Goal: Contribute content: Contribute content

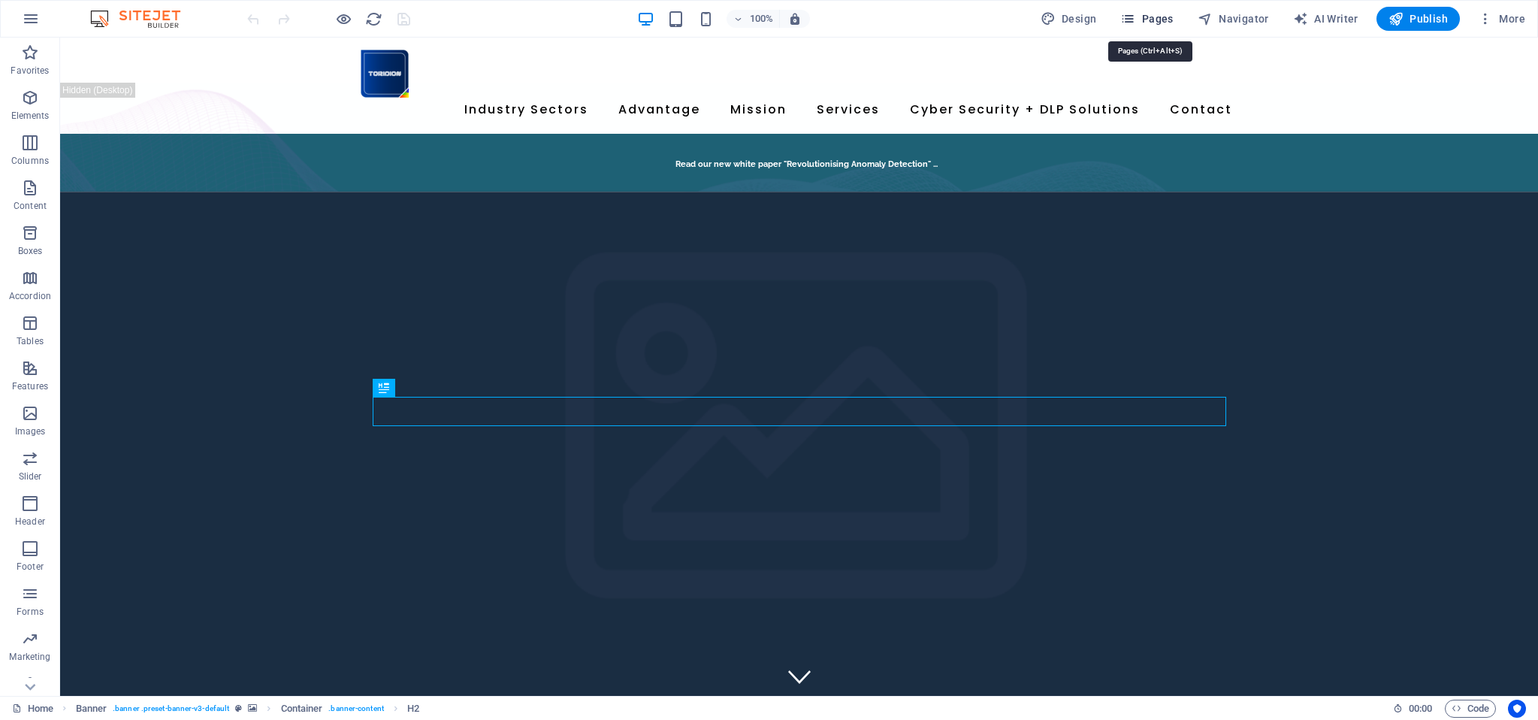
click at [1157, 19] on span "Pages" at bounding box center [1146, 18] width 53 height 15
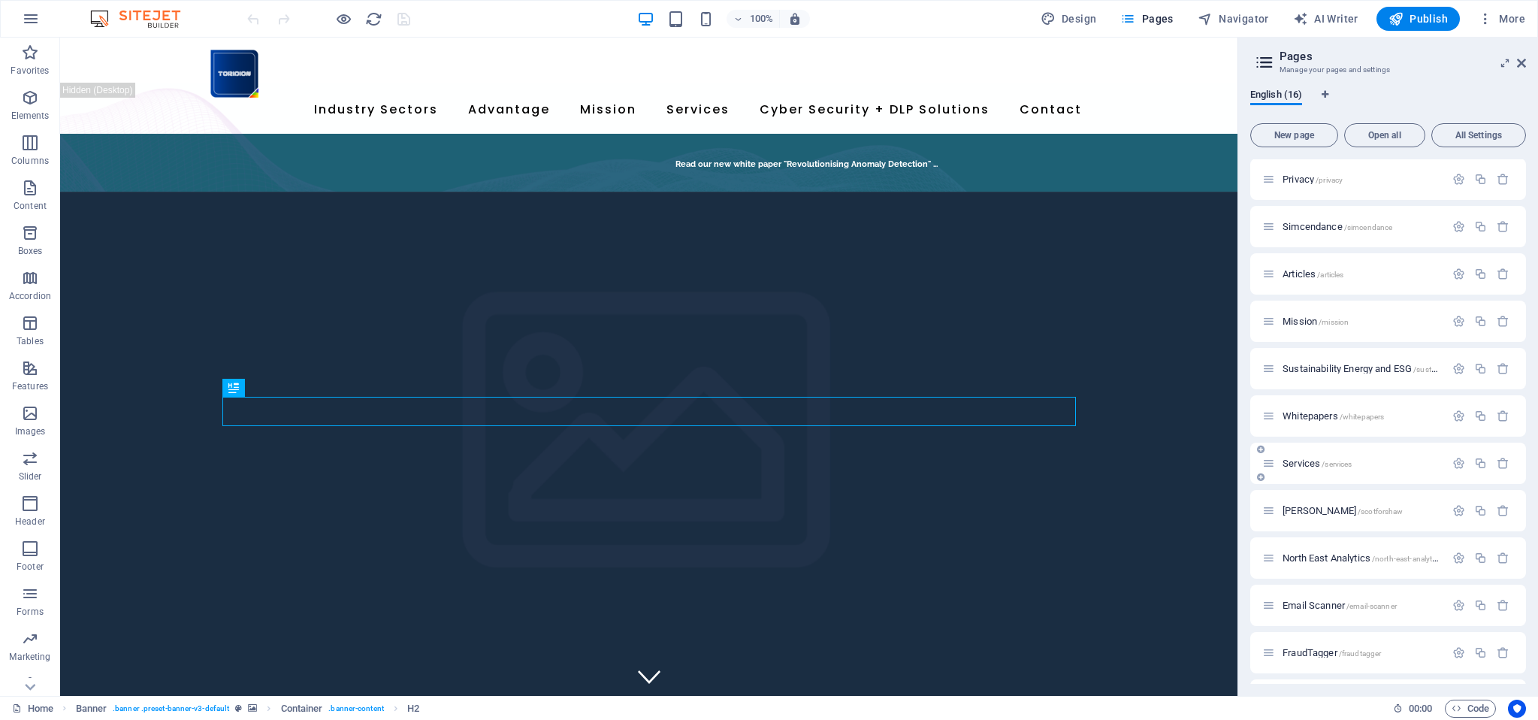
scroll to position [71, 0]
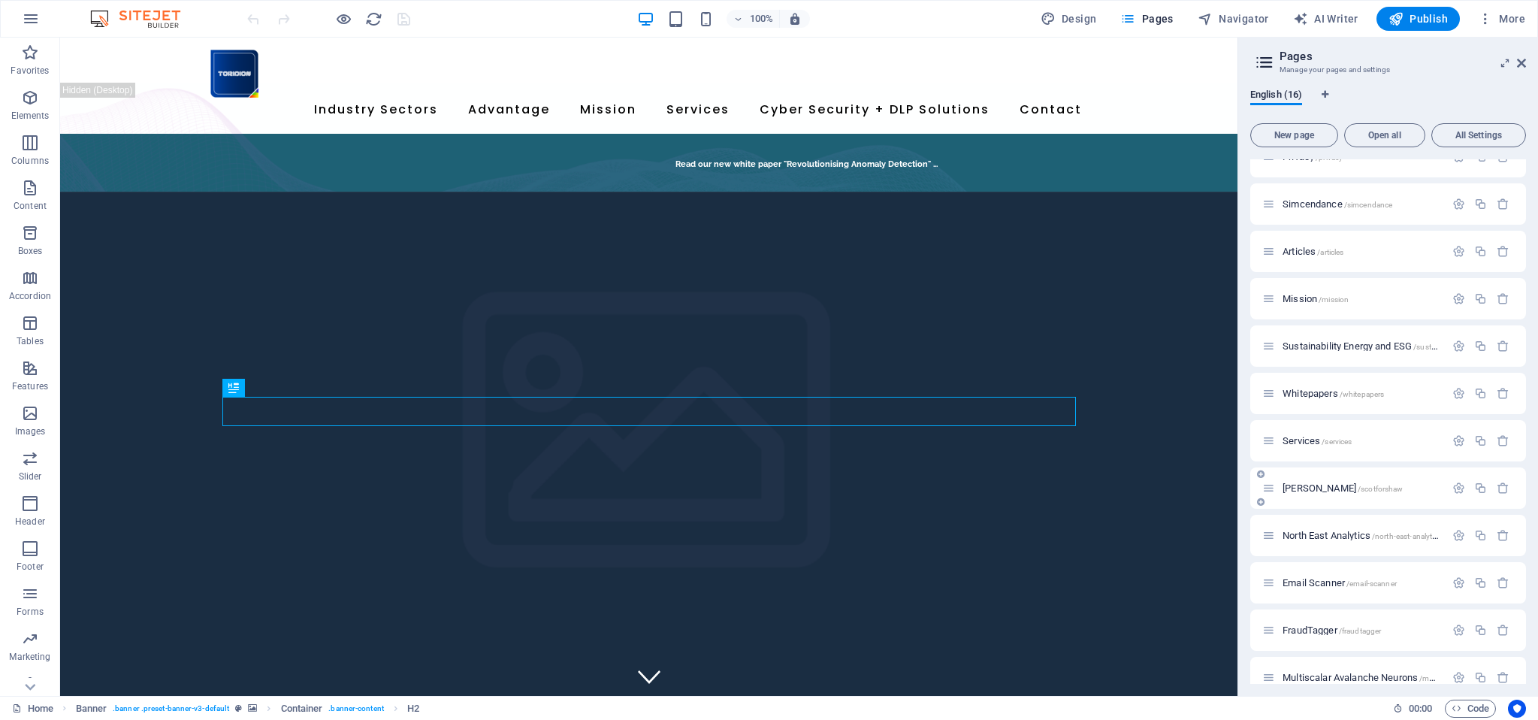
click at [1384, 488] on span "/scotforshaw" at bounding box center [1380, 489] width 46 height 8
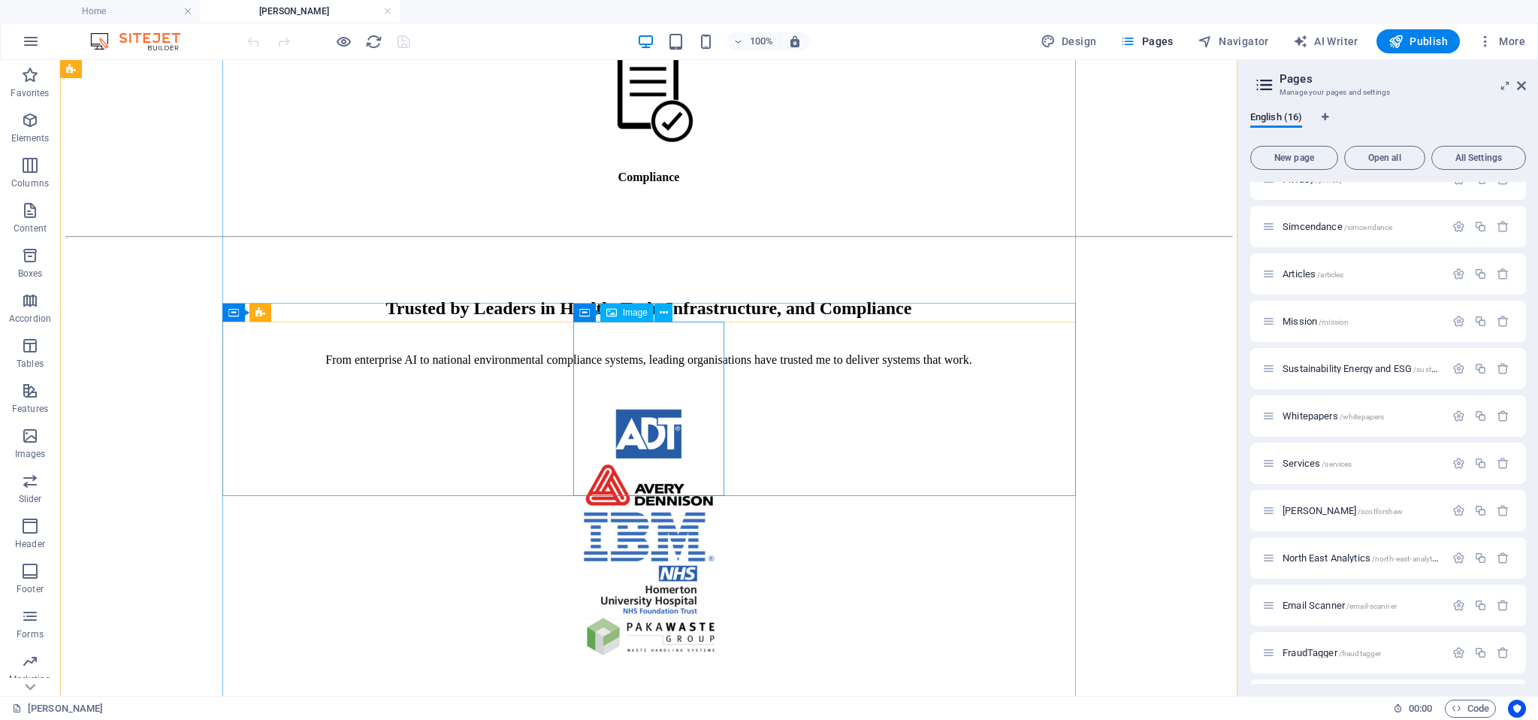
scroll to position [3111, 0]
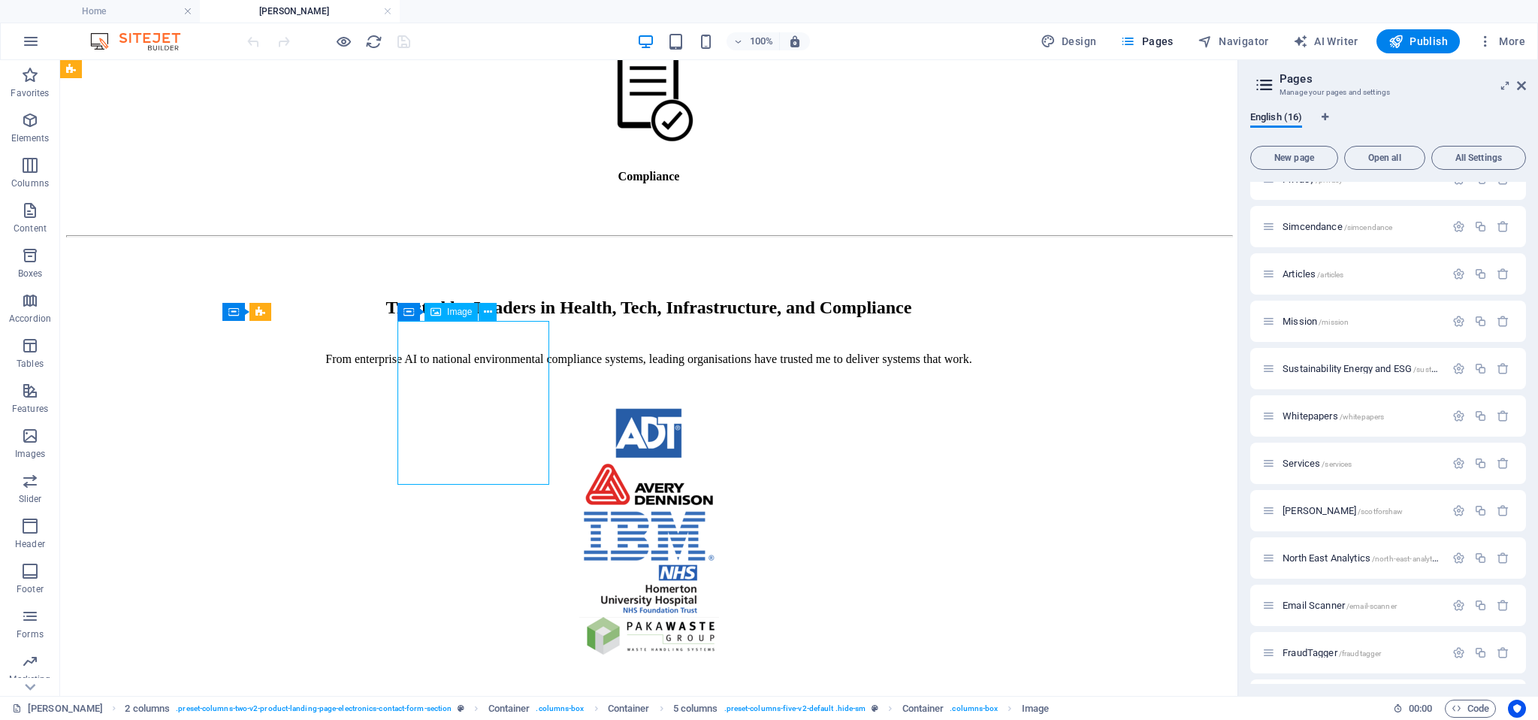
scroll to position [3114, 0]
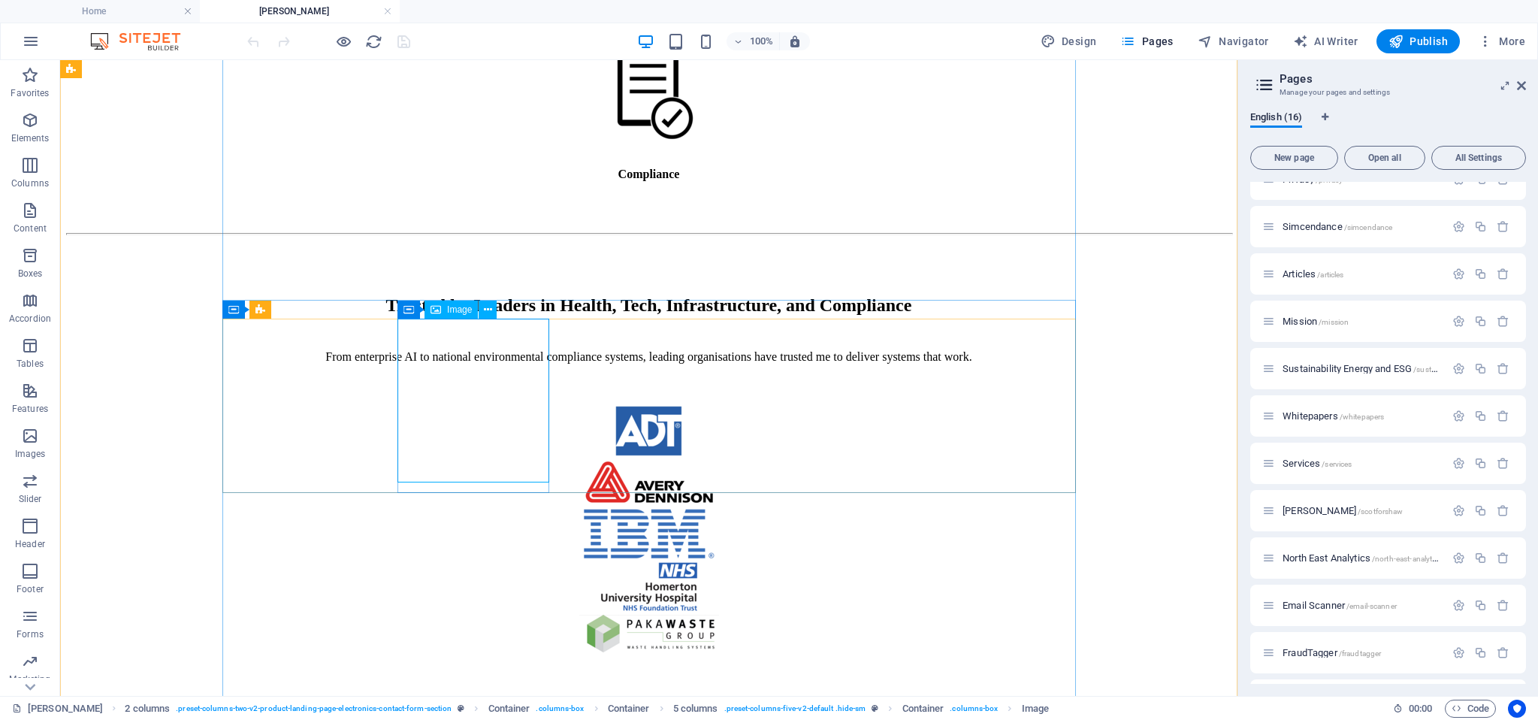
select select "px"
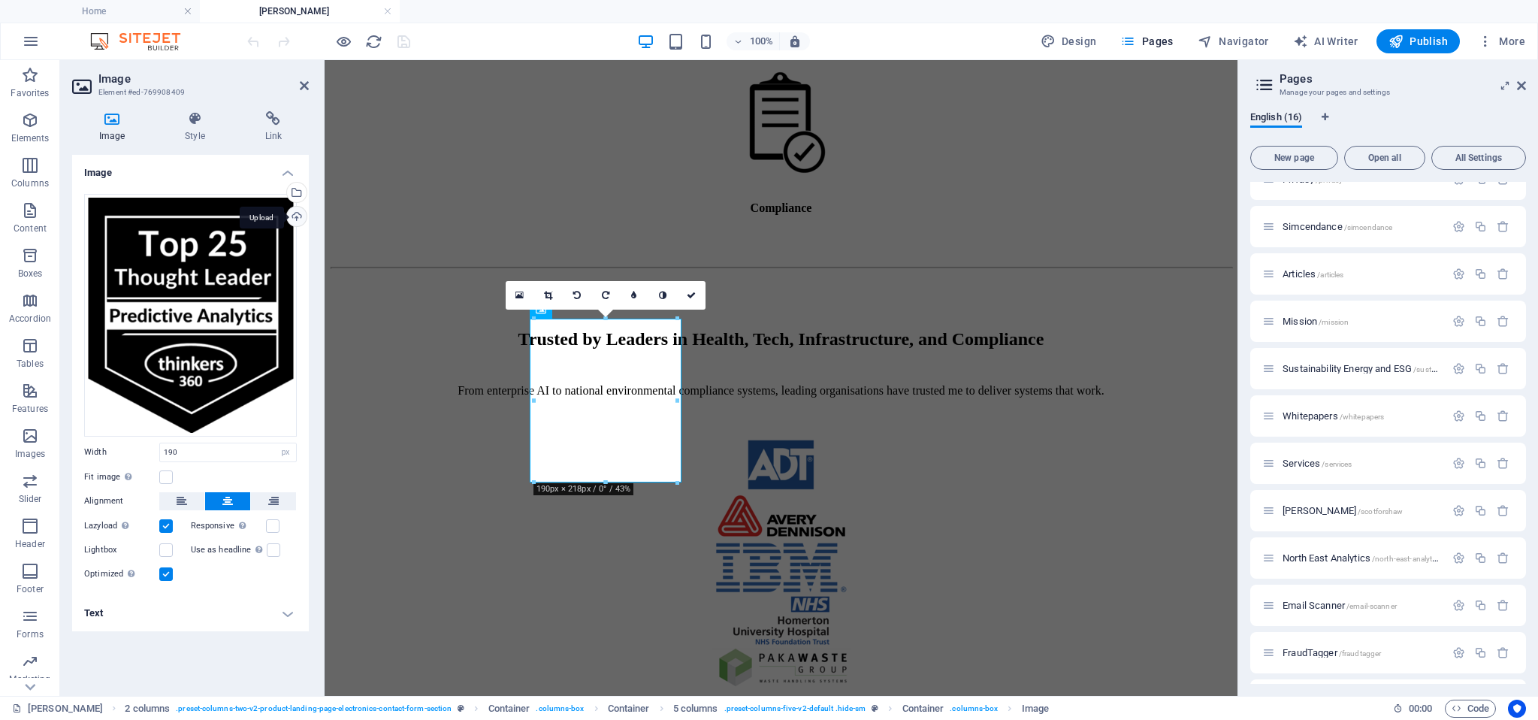
click at [299, 217] on div "Upload" at bounding box center [295, 218] width 23 height 23
click at [298, 217] on div "Upload" at bounding box center [295, 218] width 23 height 23
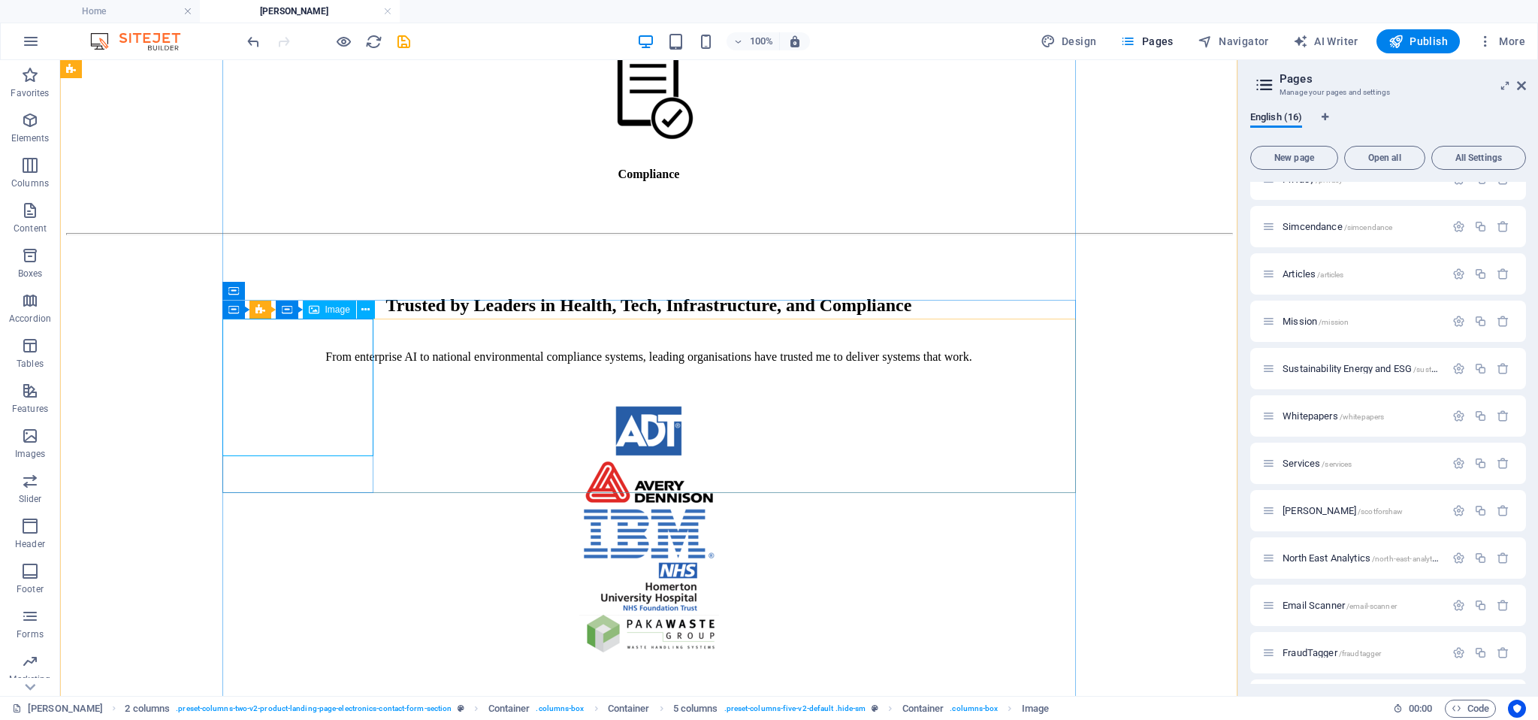
select select "px"
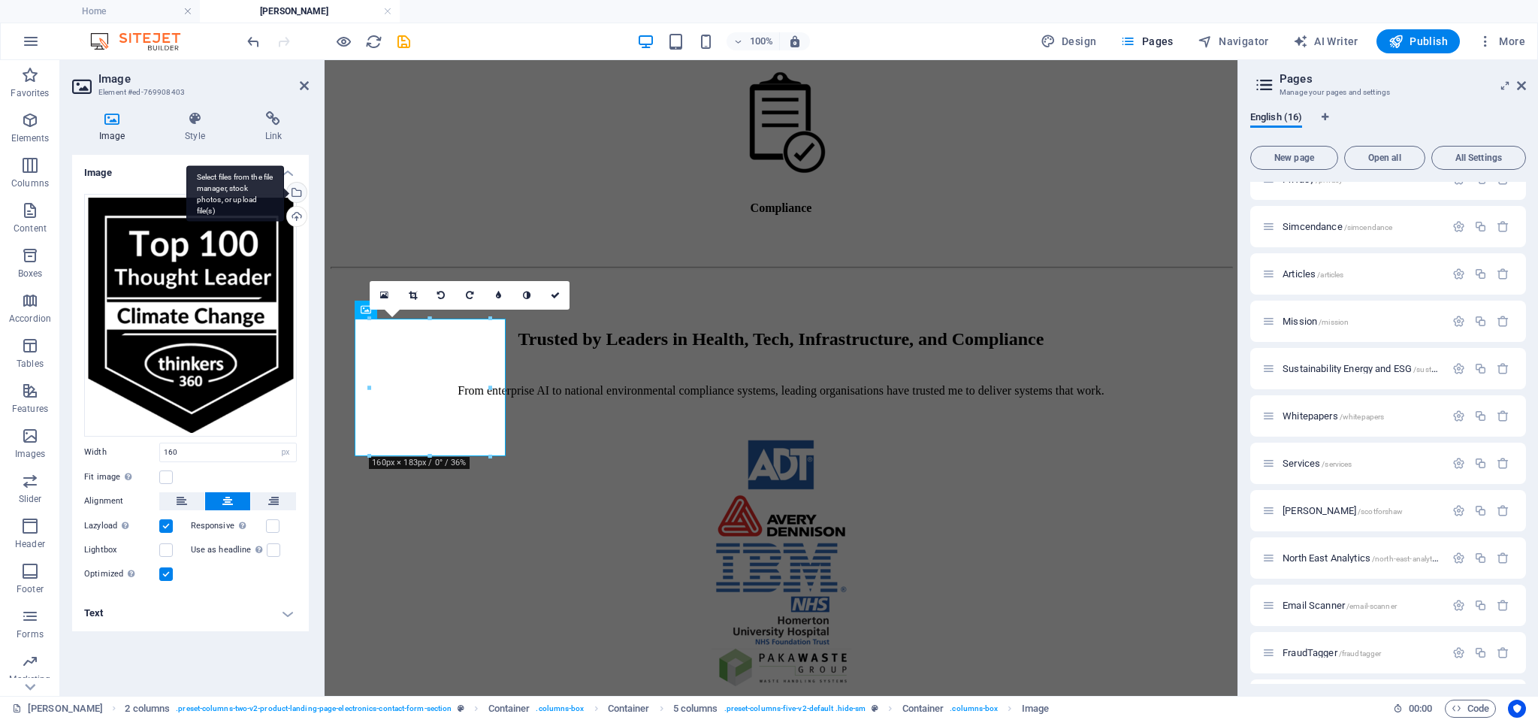
click at [298, 192] on div "Select files from the file manager, stock photos, or upload file(s)" at bounding box center [295, 194] width 23 height 23
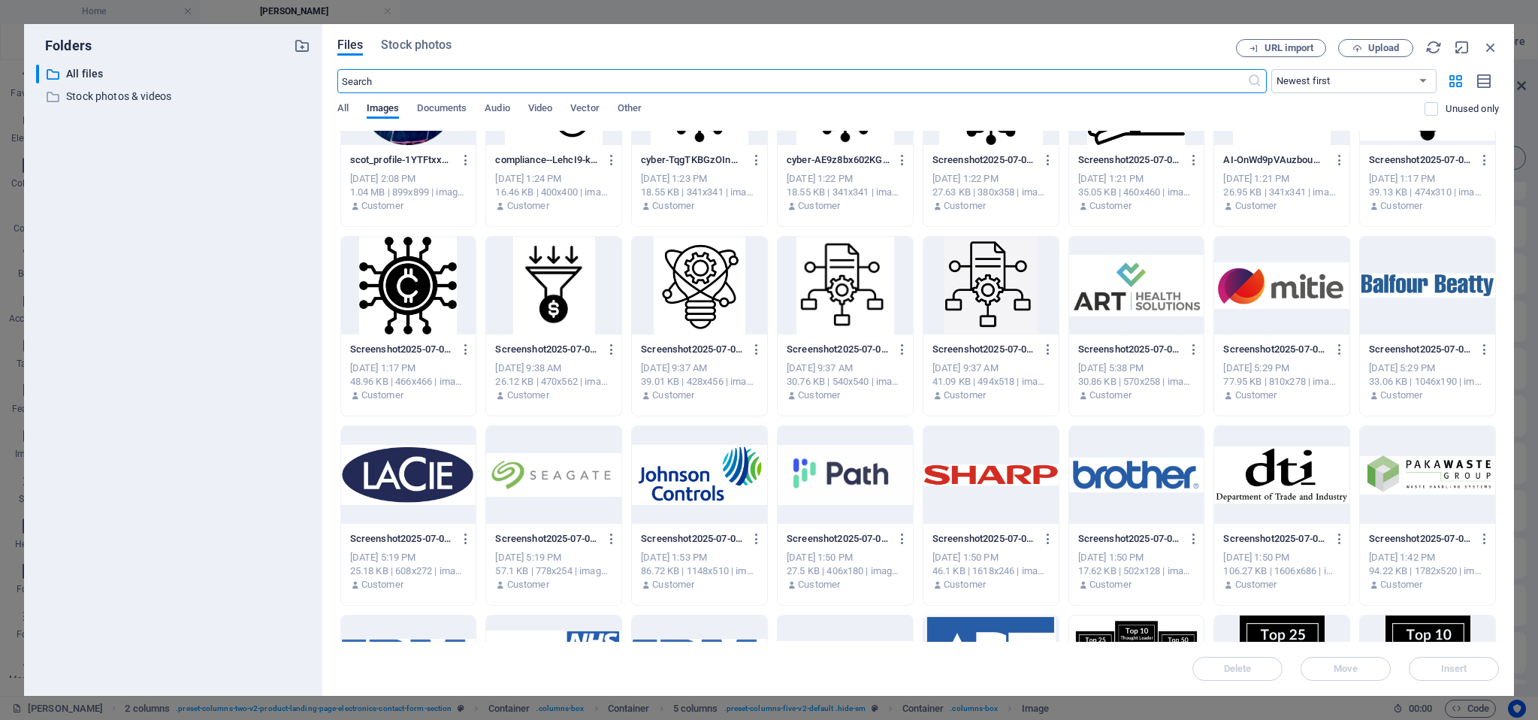
scroll to position [1390, 0]
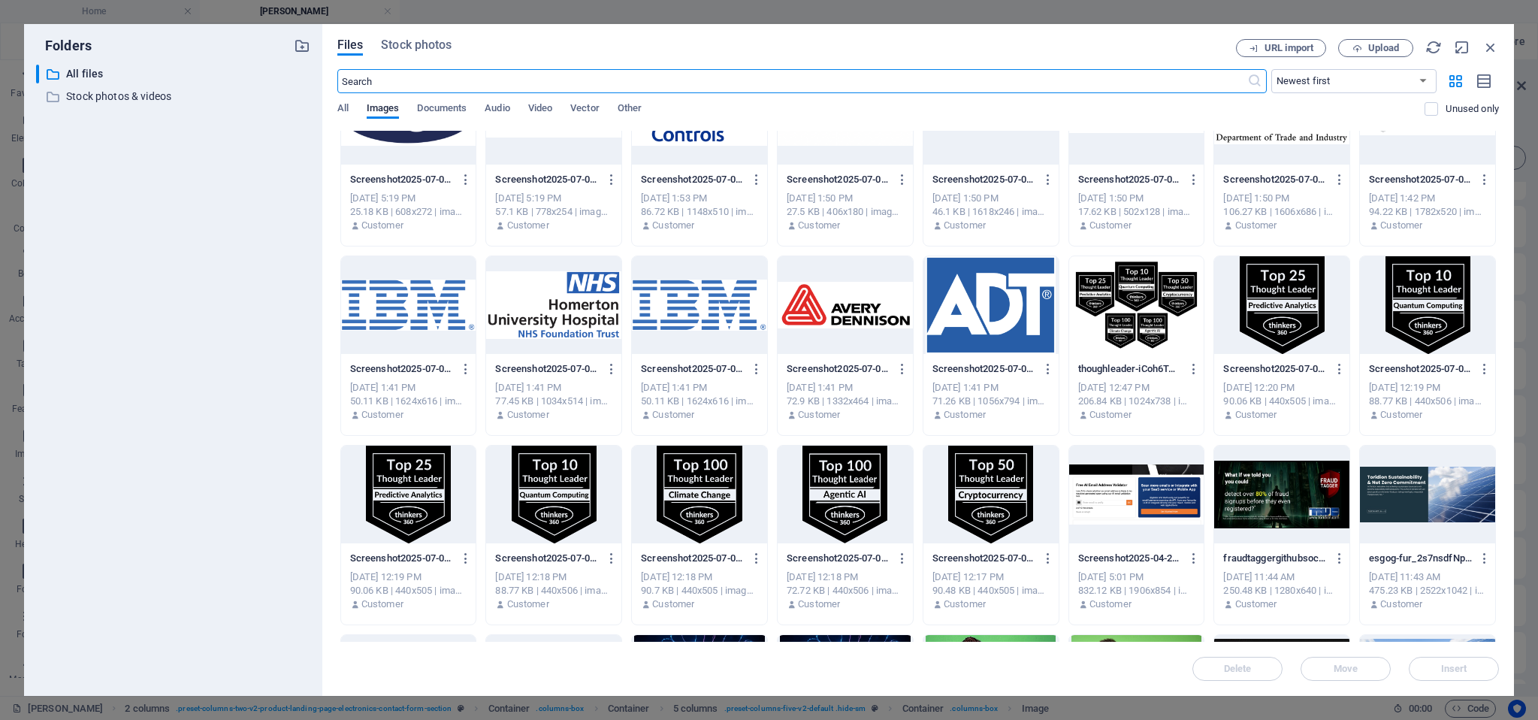
click at [1279, 314] on div at bounding box center [1281, 305] width 135 height 98
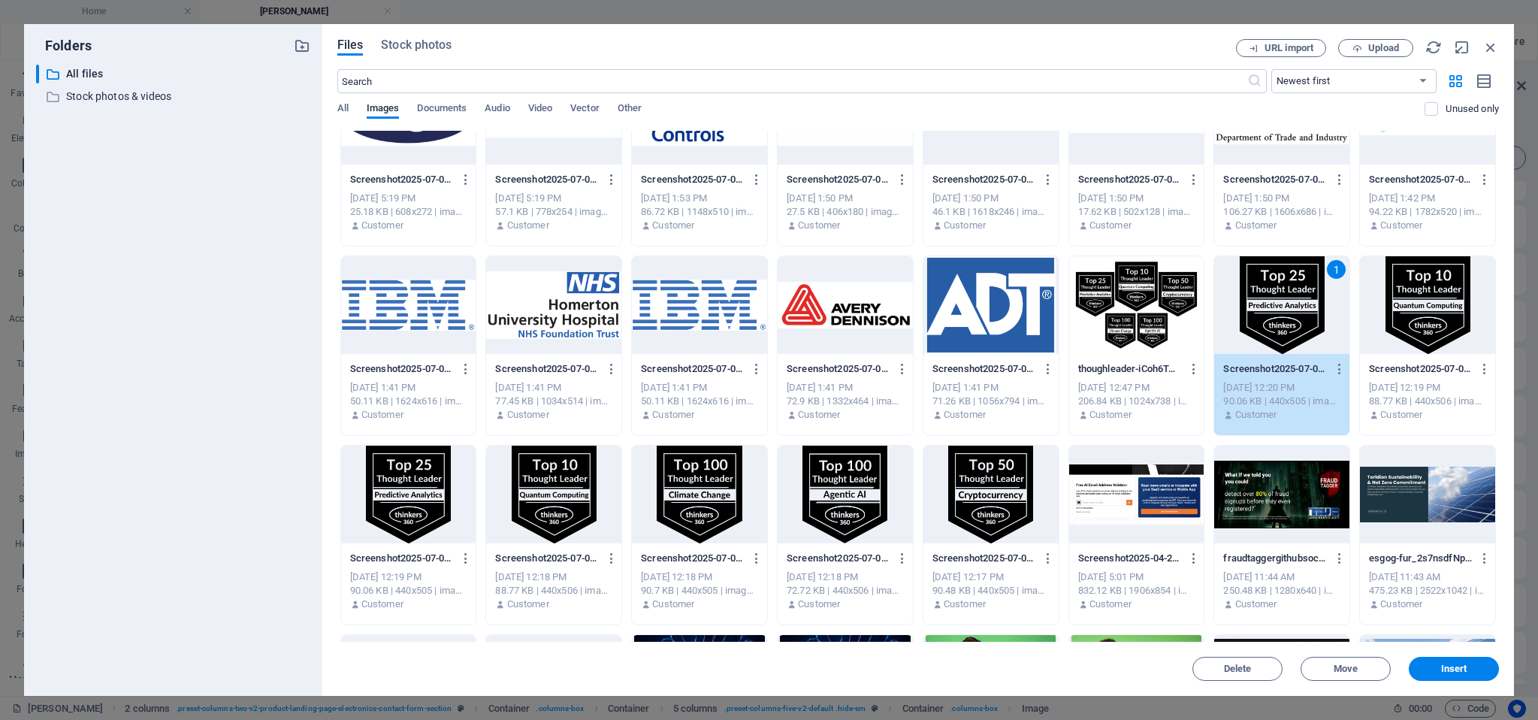
click at [1279, 314] on div "1" at bounding box center [1281, 305] width 135 height 98
type input "160"
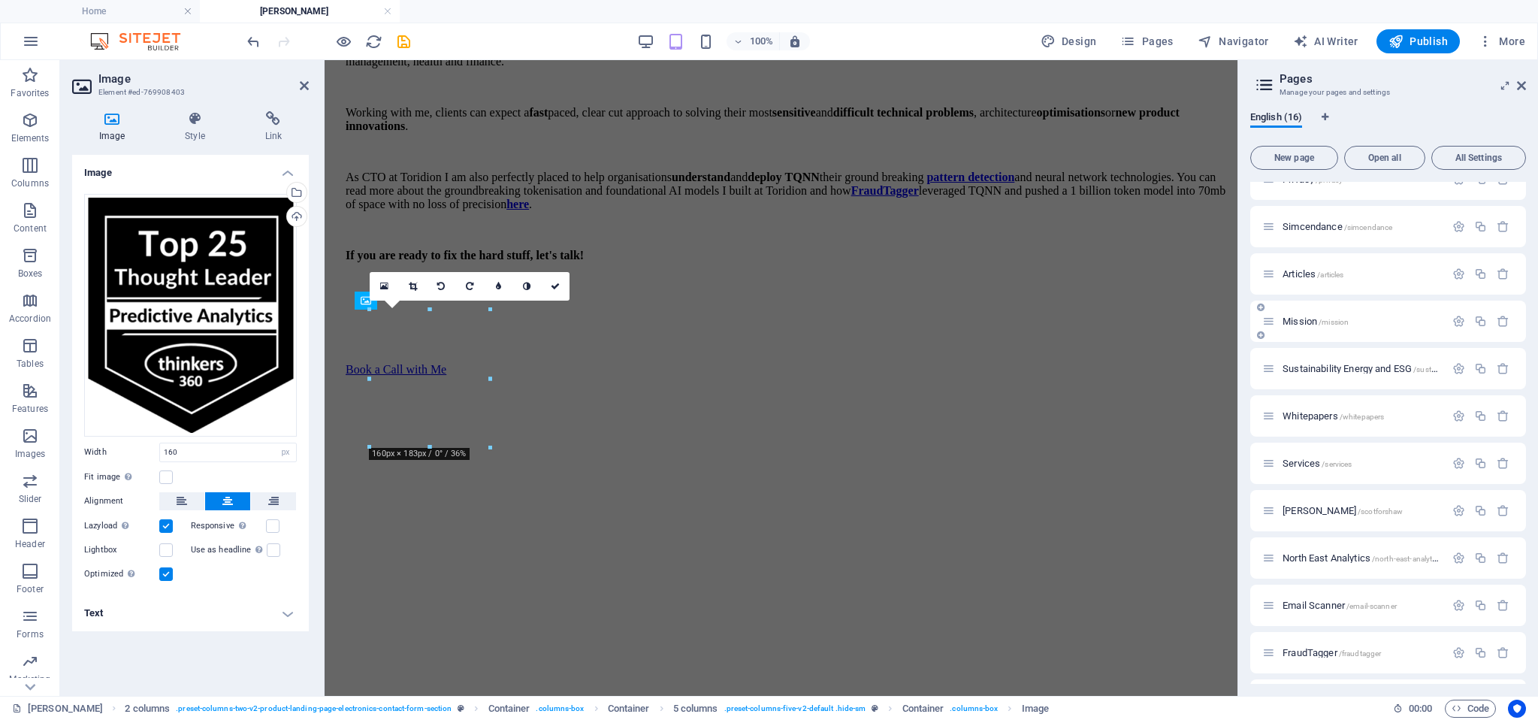
scroll to position [3123, 0]
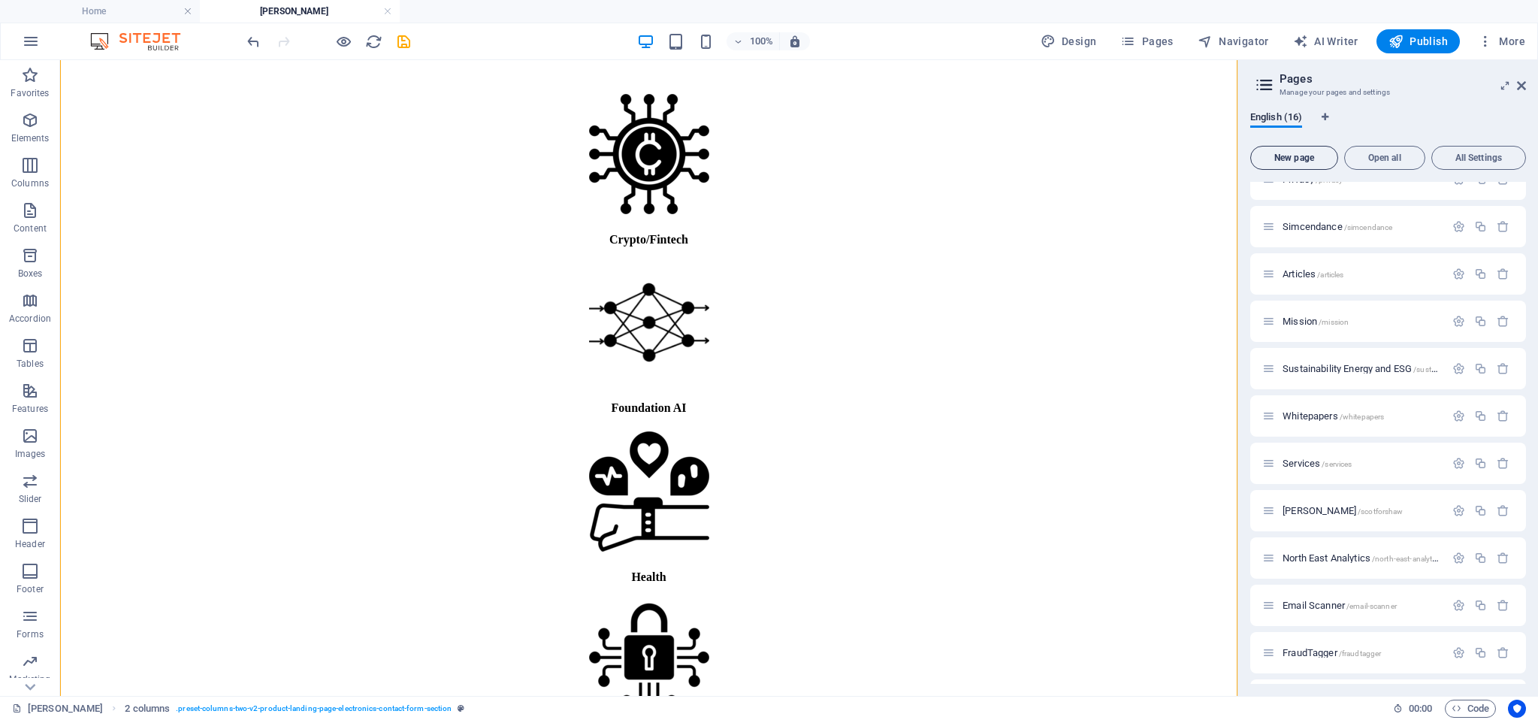
scroll to position [2373, 0]
click at [1415, 39] on span "Publish" at bounding box center [1417, 41] width 59 height 15
checkbox input "false"
